Goal: Task Accomplishment & Management: Use online tool/utility

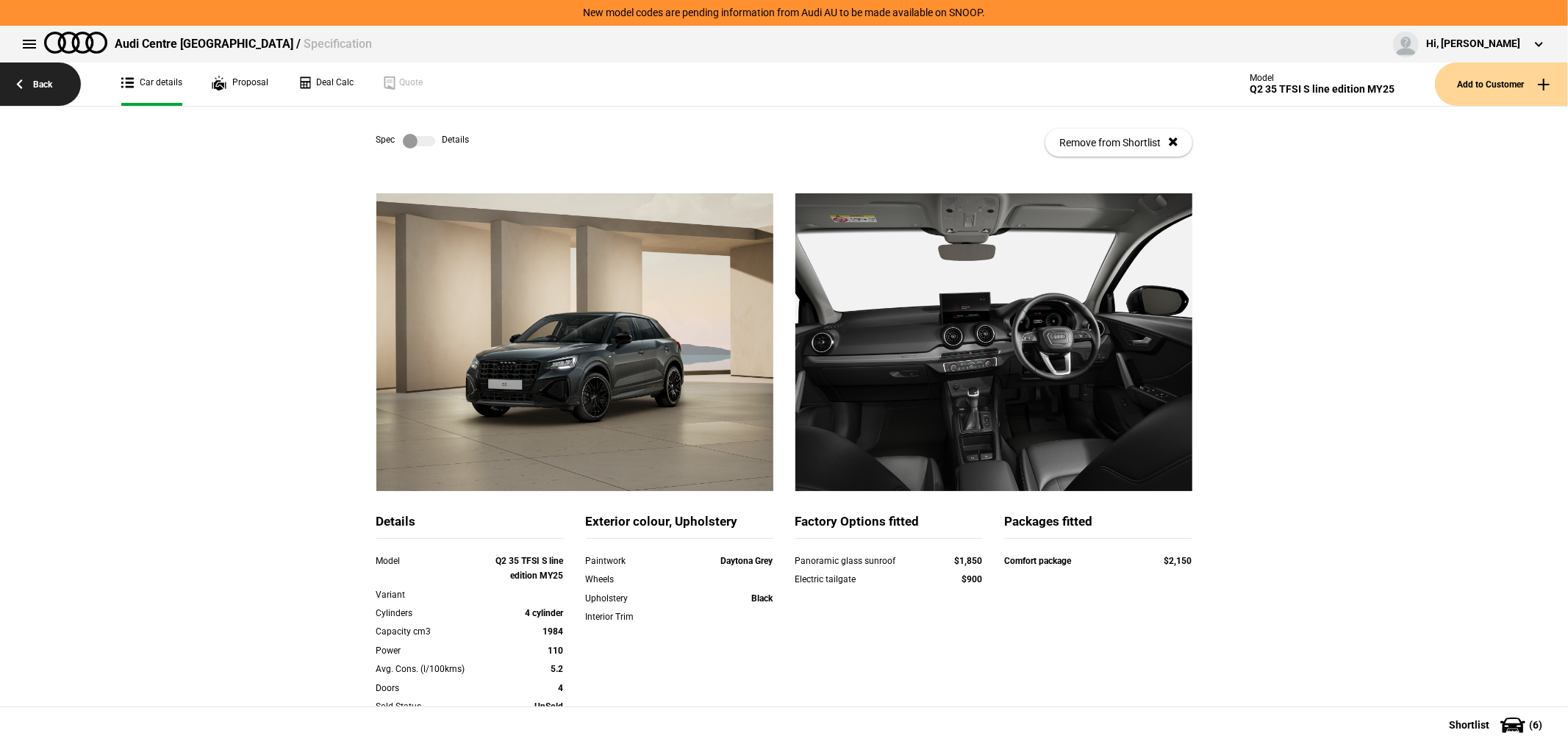
click at [41, 91] on link "Back" at bounding box center [40, 84] width 81 height 43
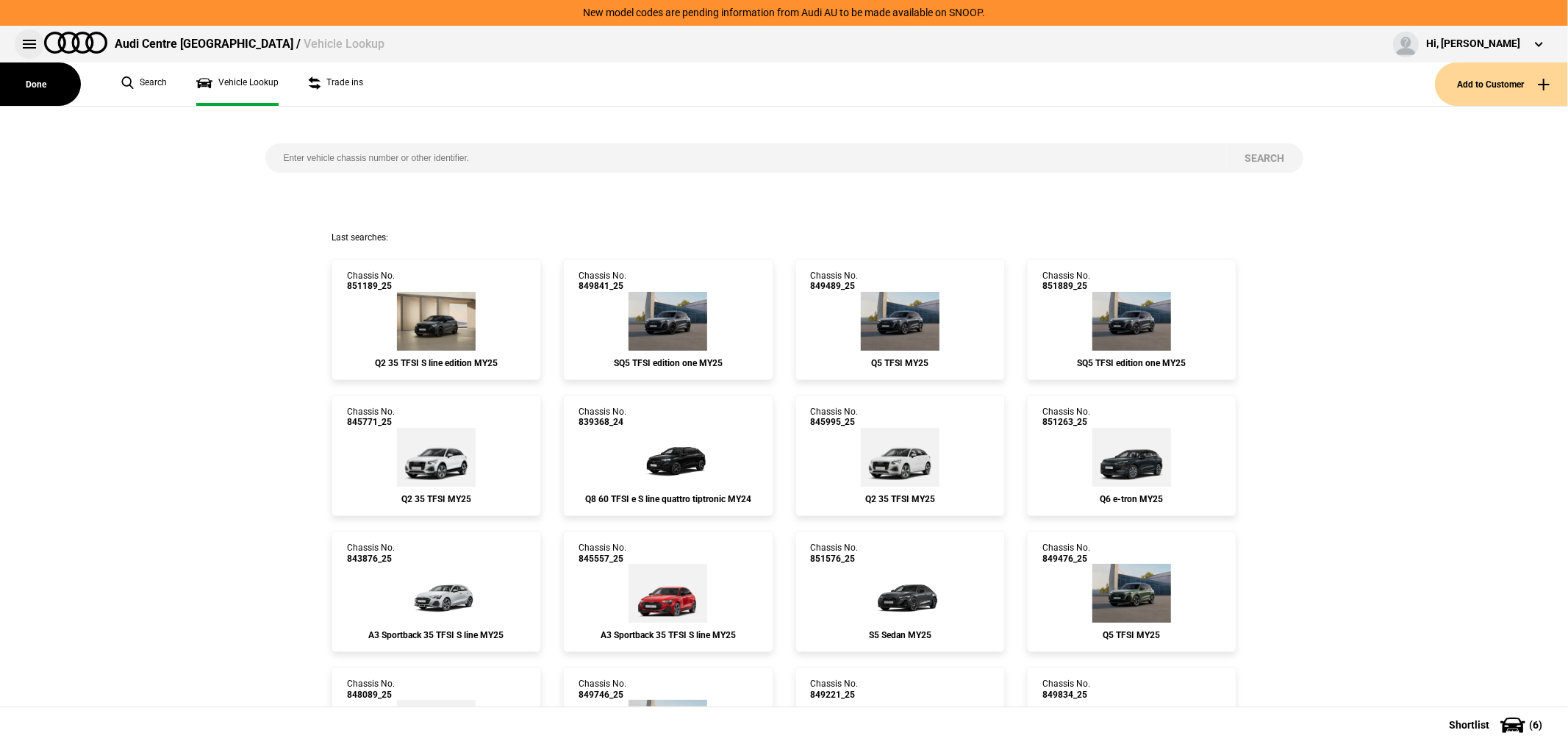
click at [25, 35] on button at bounding box center [29, 43] width 29 height 29
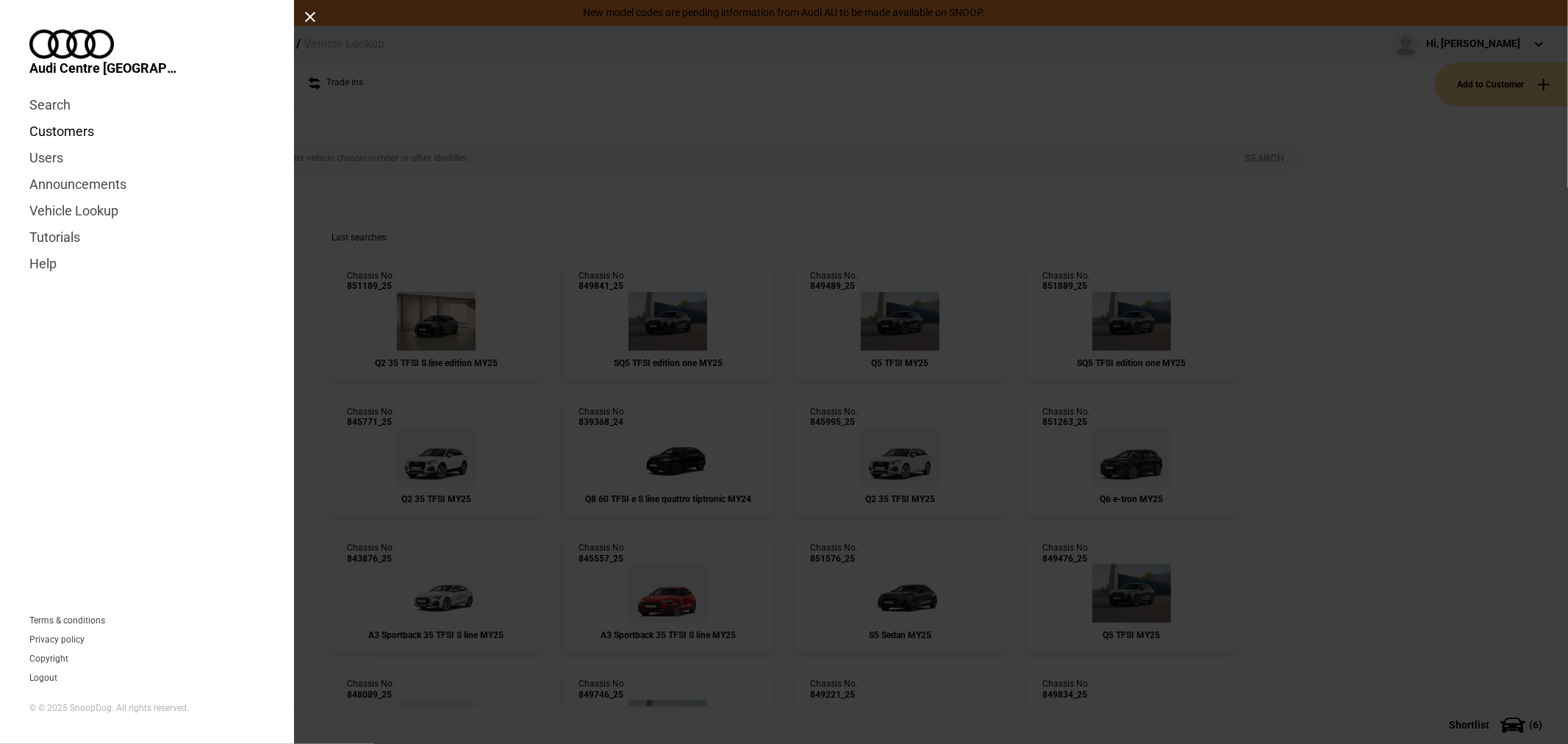
click at [64, 119] on link "Customers" at bounding box center [147, 132] width 235 height 26
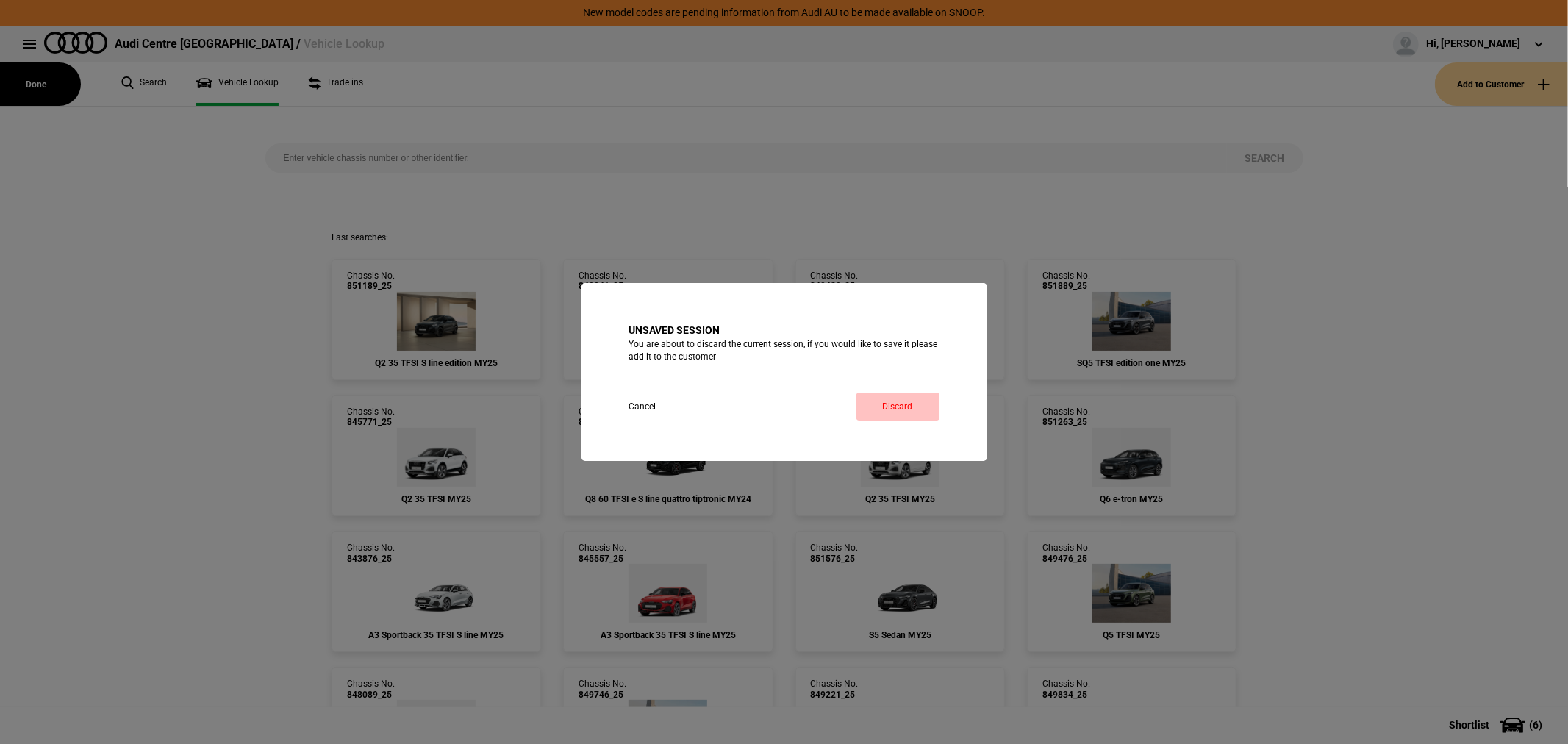
click at [898, 412] on link "Discard" at bounding box center [897, 407] width 83 height 28
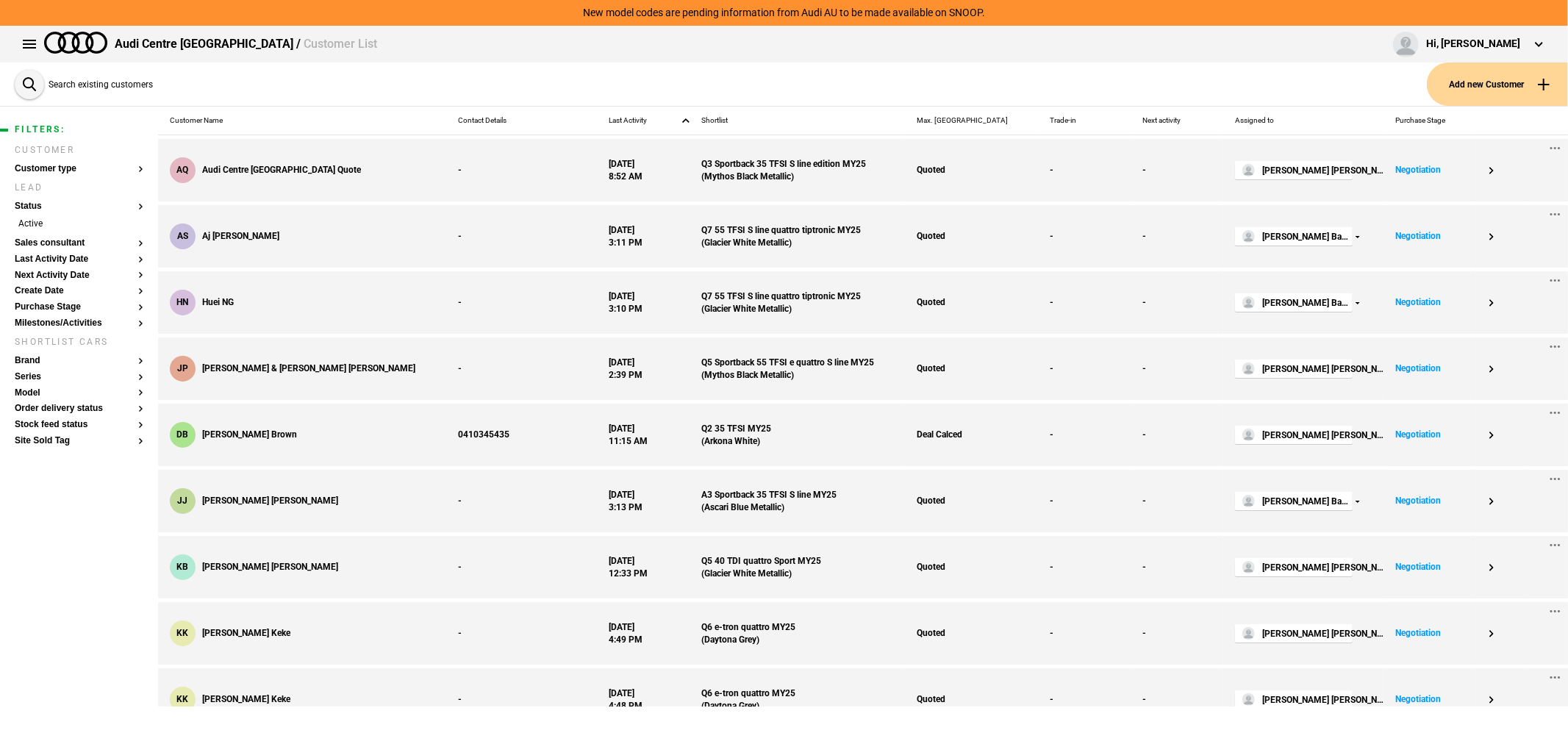
click at [1512, 75] on button "Add new Customer" at bounding box center [1497, 84] width 141 height 43
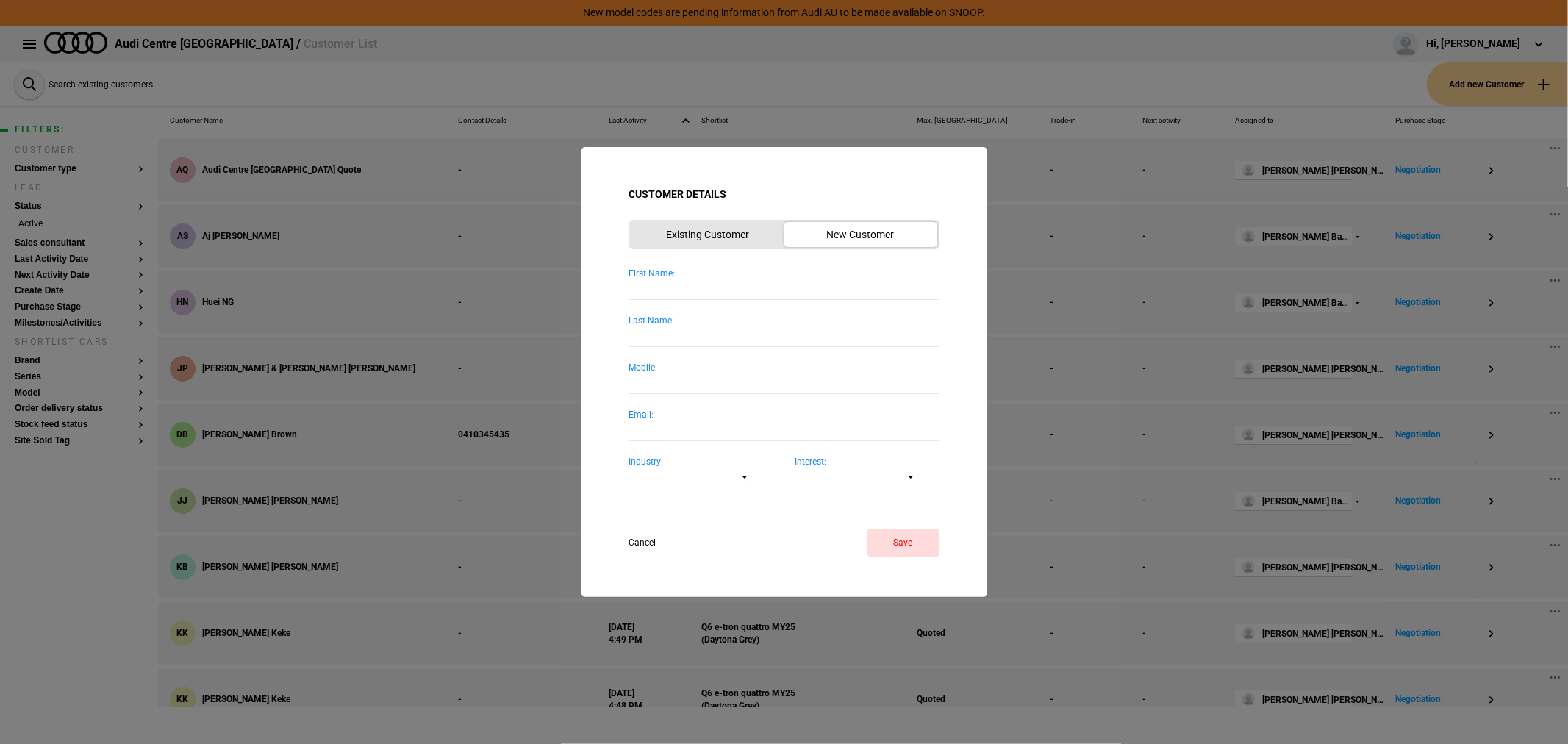
click at [800, 295] on input "First Name:" at bounding box center [784, 289] width 310 height 20
type input "Steven and Jill"
click at [908, 545] on button "Save" at bounding box center [903, 542] width 72 height 28
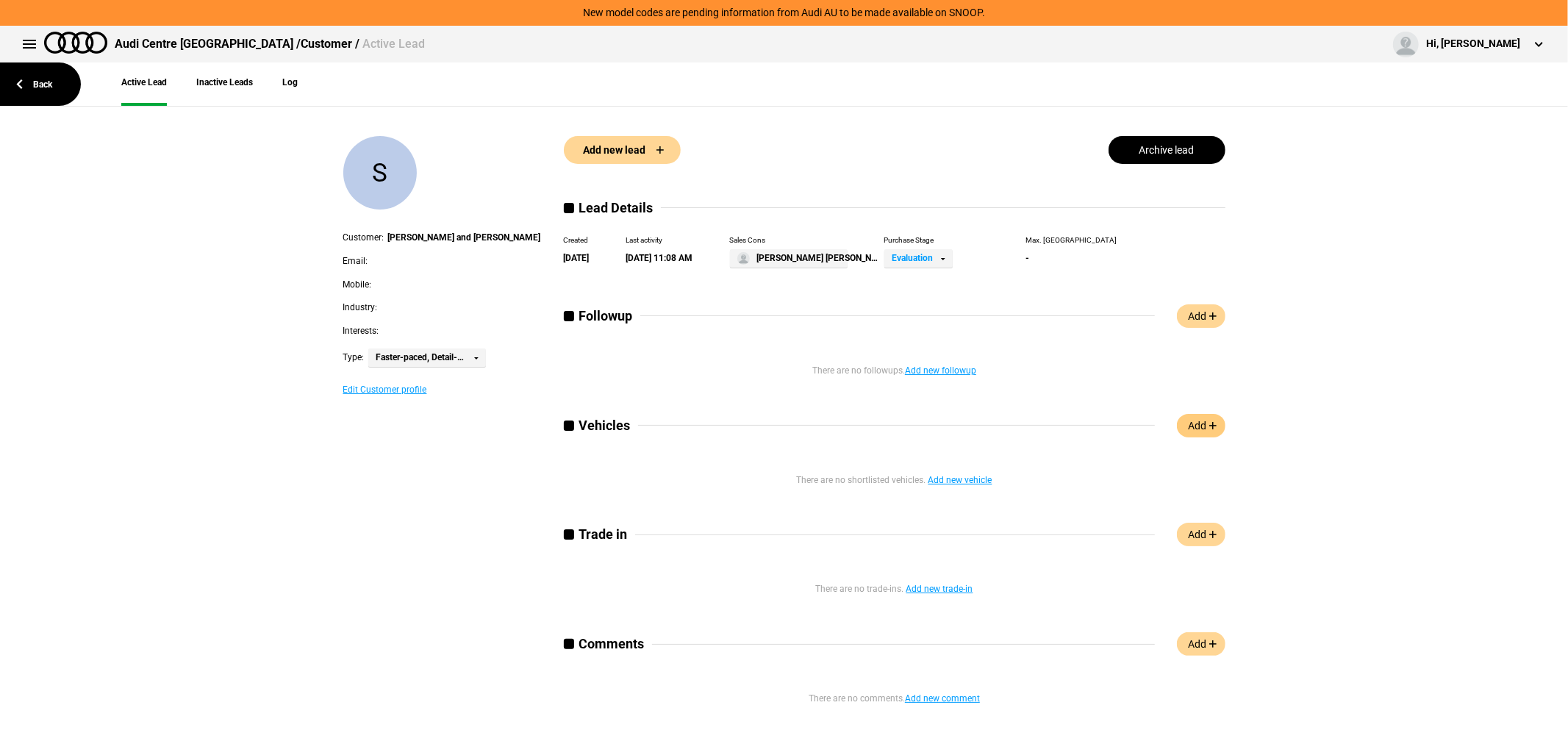
click at [1198, 421] on link "Add" at bounding box center [1202, 425] width 49 height 24
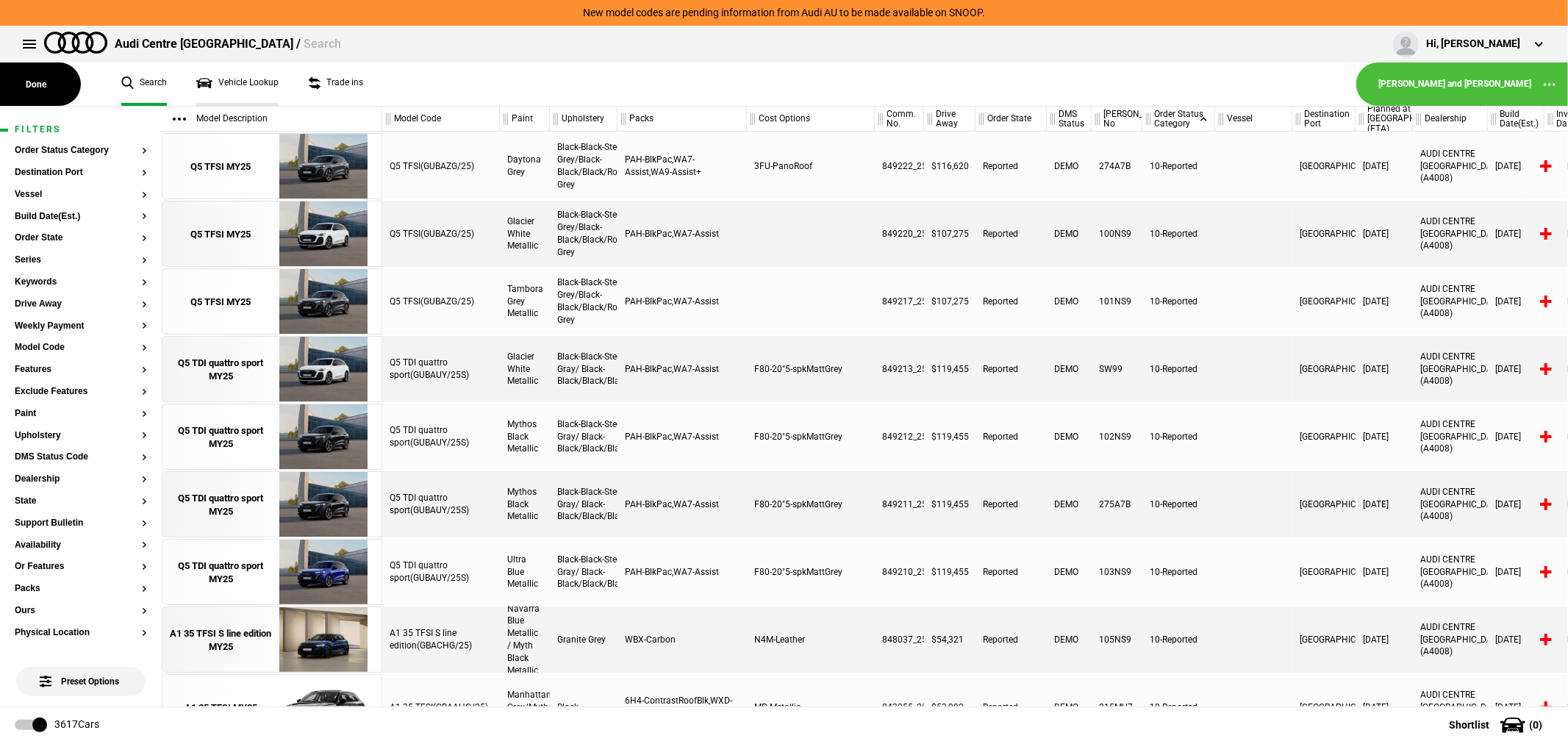
click at [255, 79] on link "Vehicle Lookup" at bounding box center [236, 84] width 82 height 43
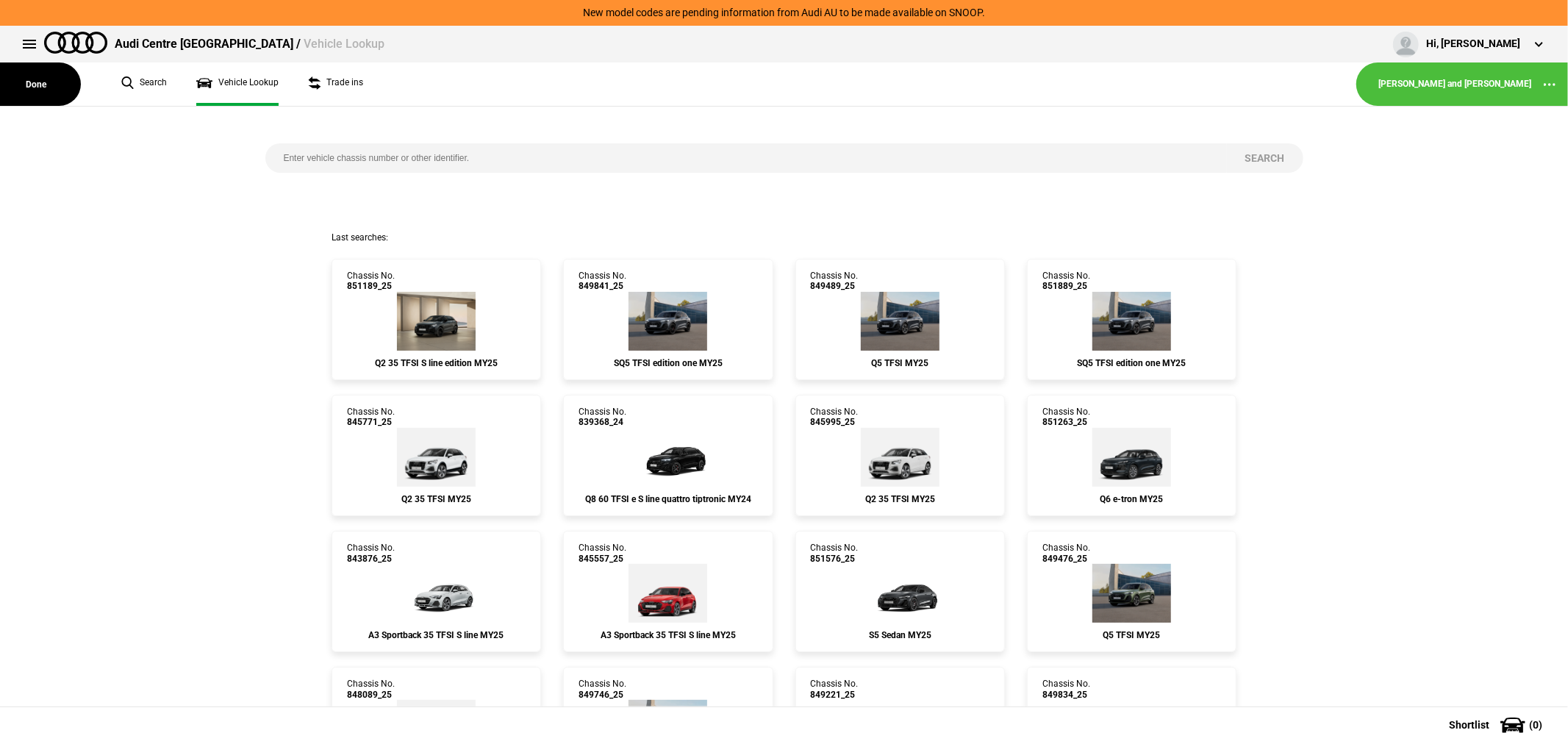
click at [511, 167] on input "search" at bounding box center [746, 157] width 962 height 29
type input "847084"
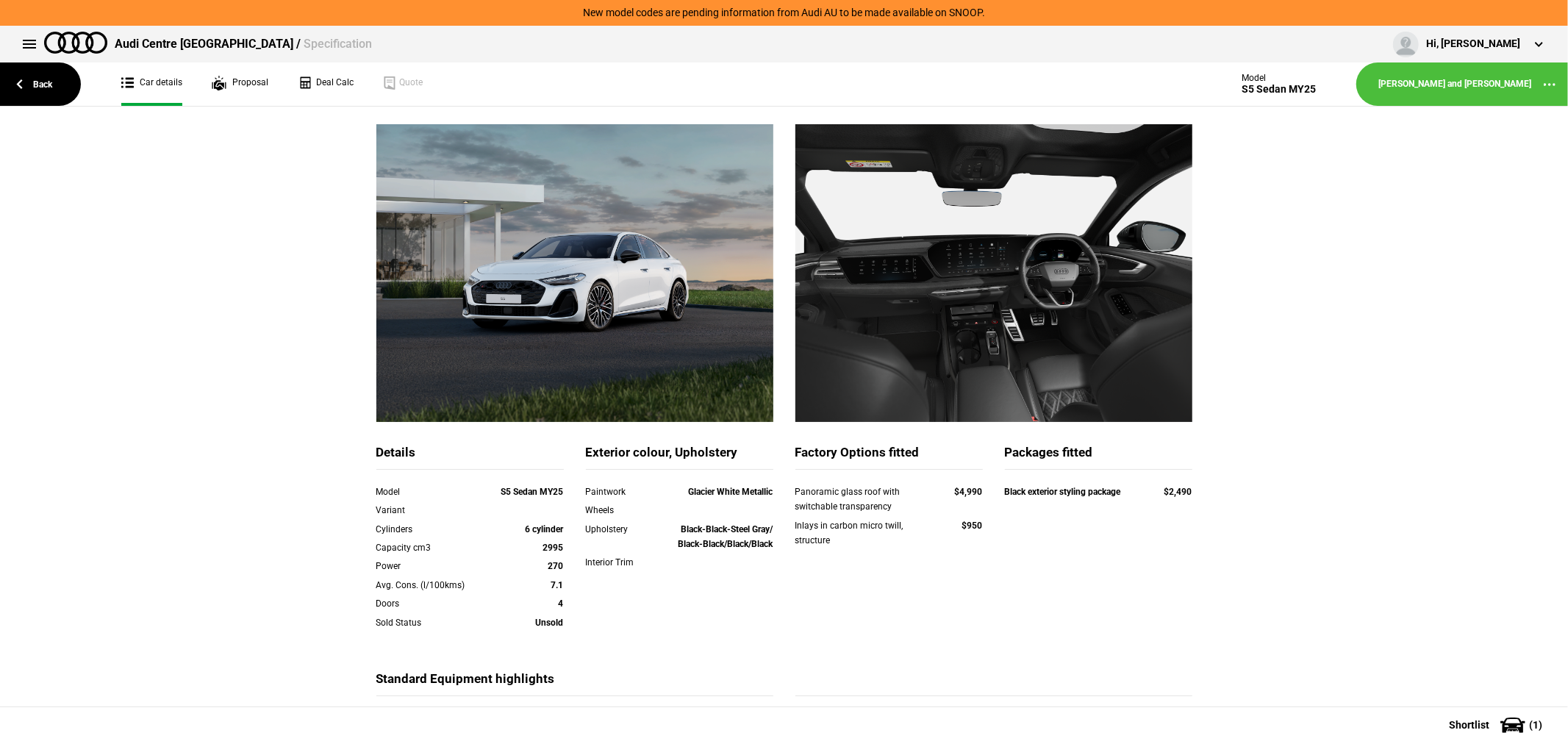
scroll to position [163, 0]
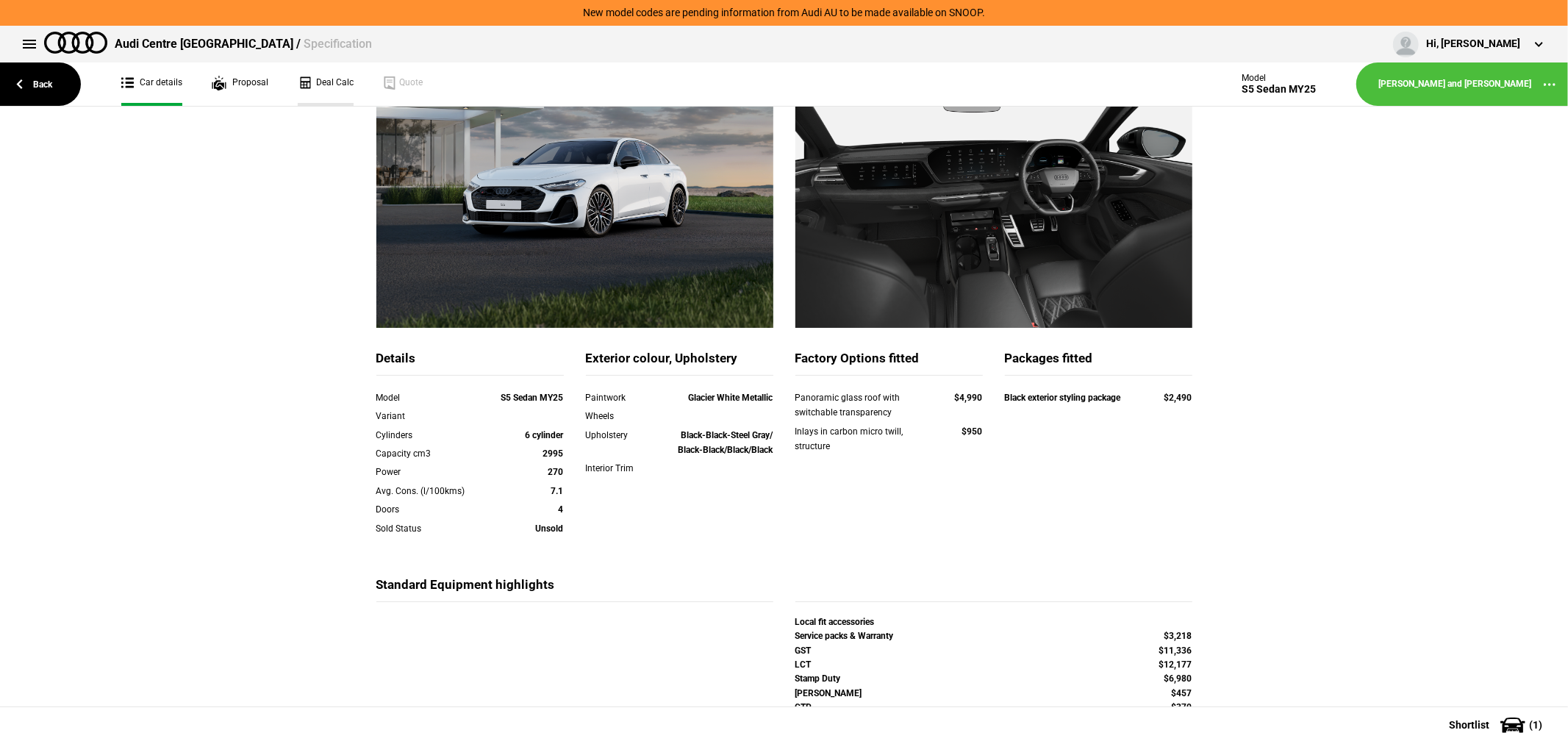
click at [335, 79] on link "Deal Calc" at bounding box center [325, 84] width 56 height 43
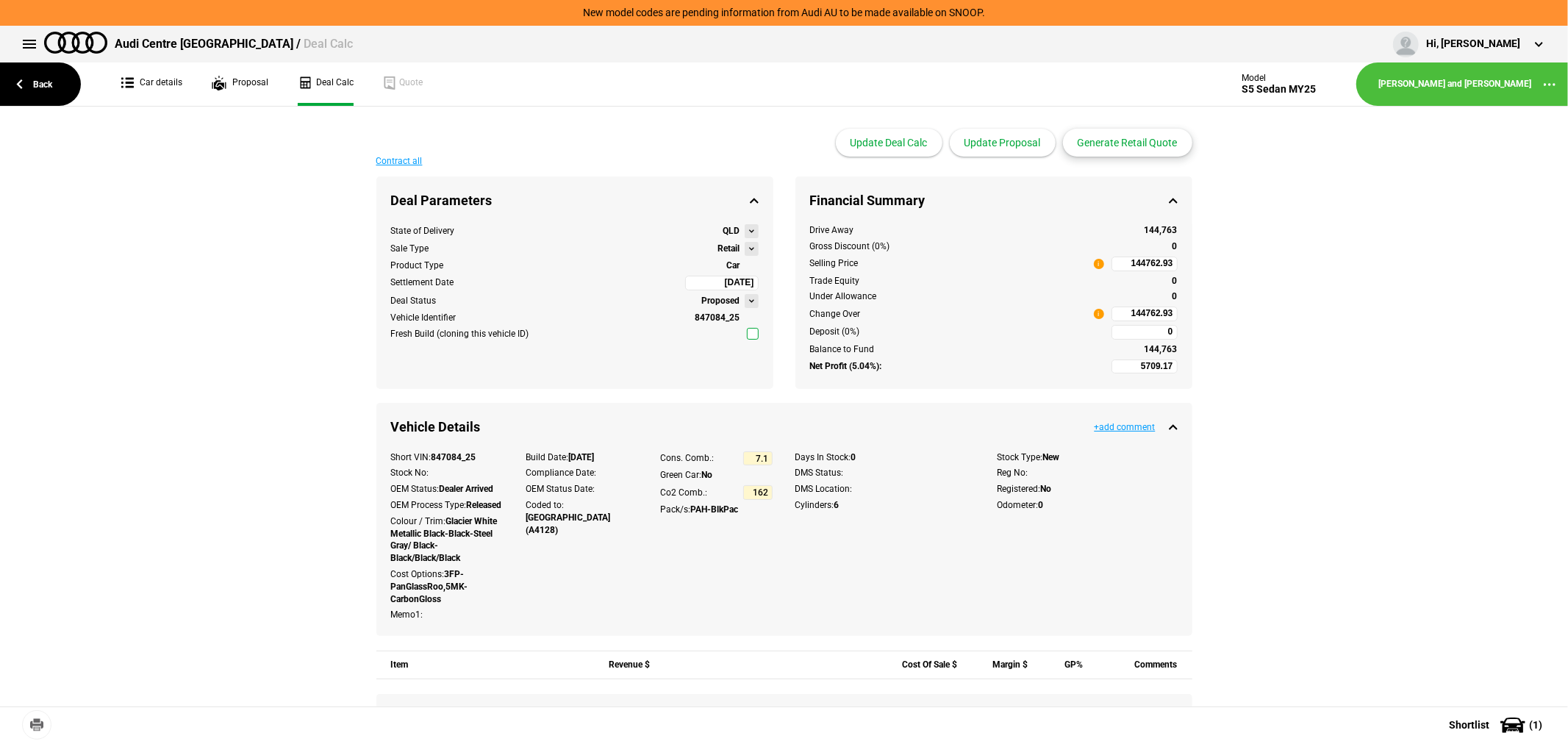
click at [1141, 140] on button "Generate Retail Quote" at bounding box center [1127, 143] width 129 height 28
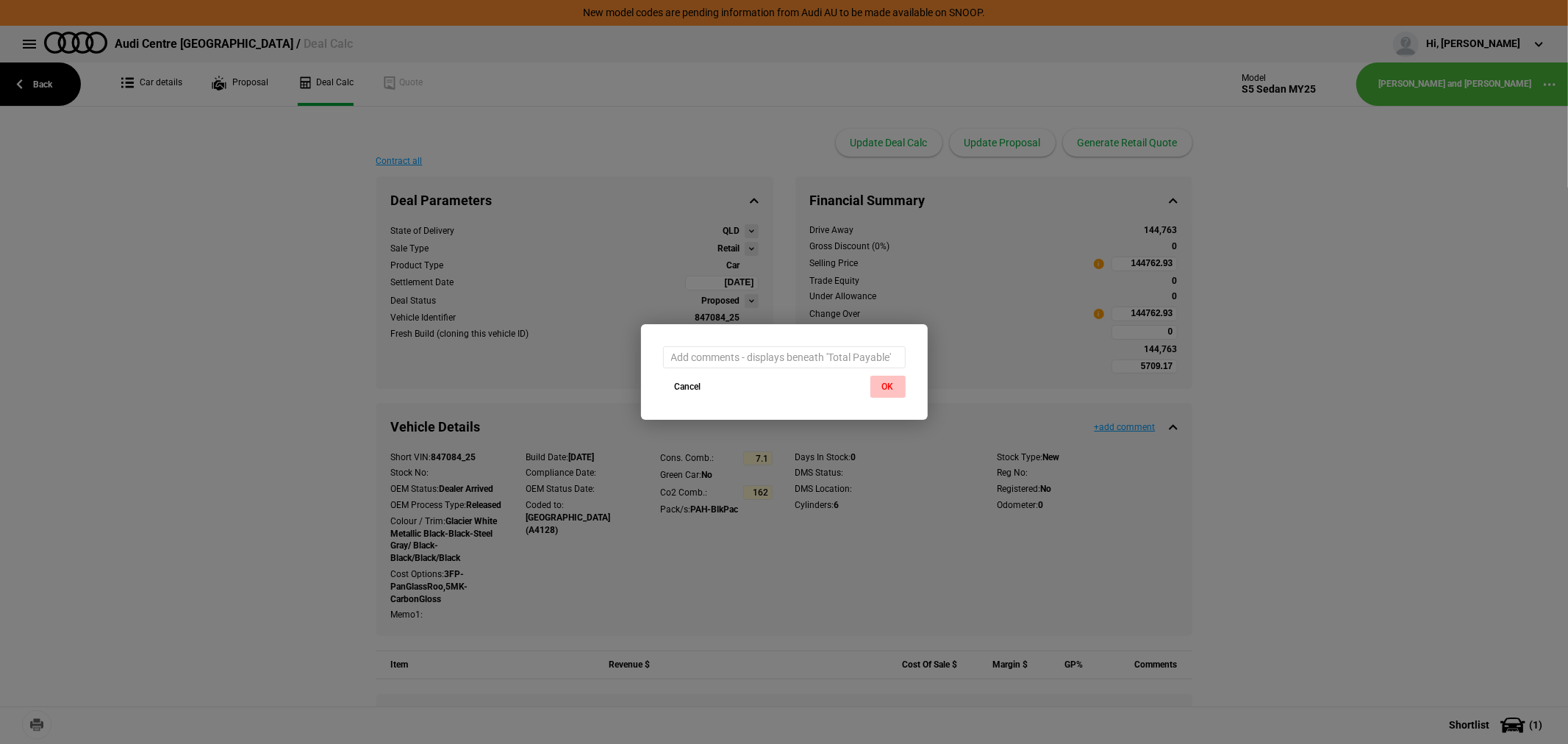
click at [880, 383] on button "OK" at bounding box center [887, 386] width 35 height 22
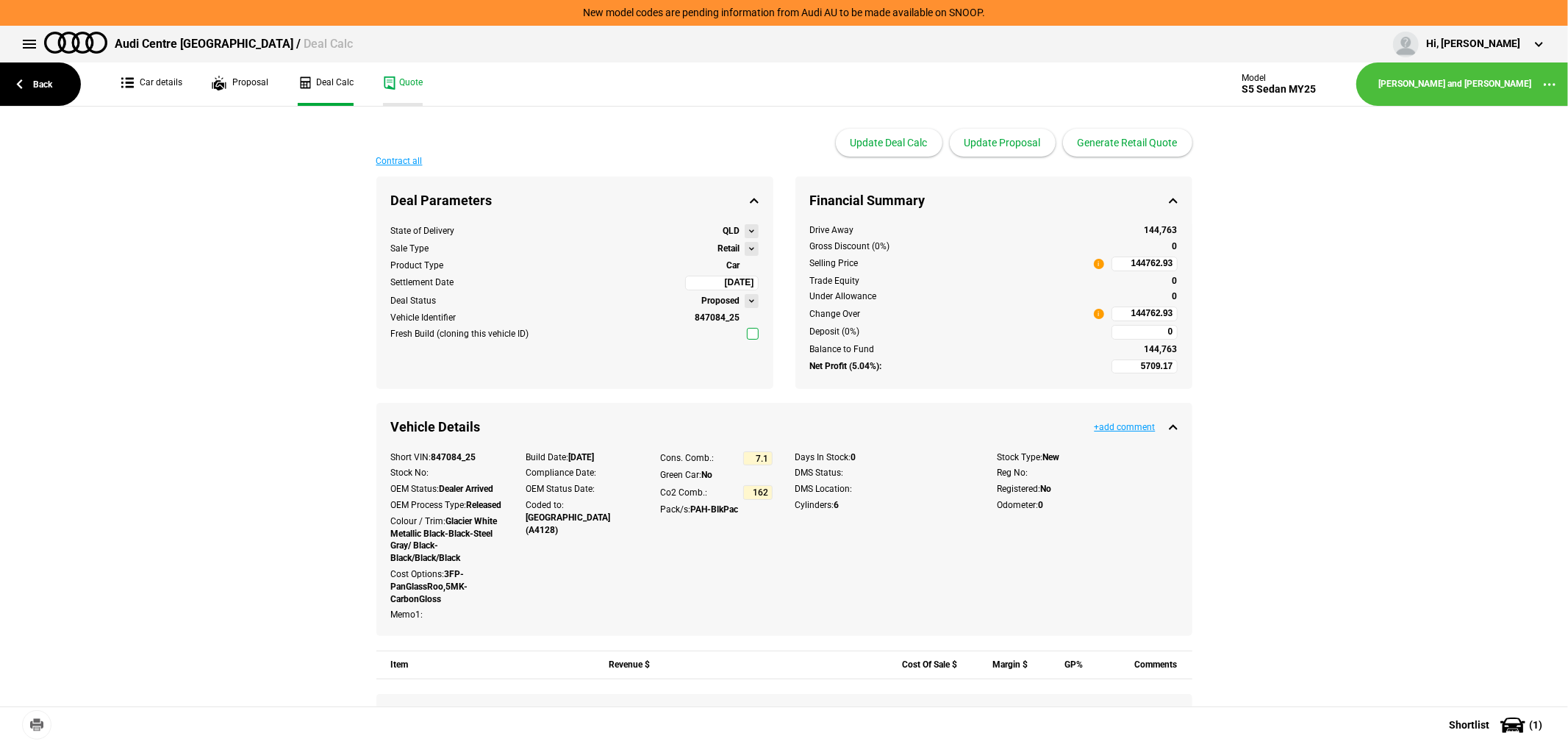
click at [388, 86] on link "Quote" at bounding box center [403, 84] width 40 height 43
